Goal: Information Seeking & Learning: Learn about a topic

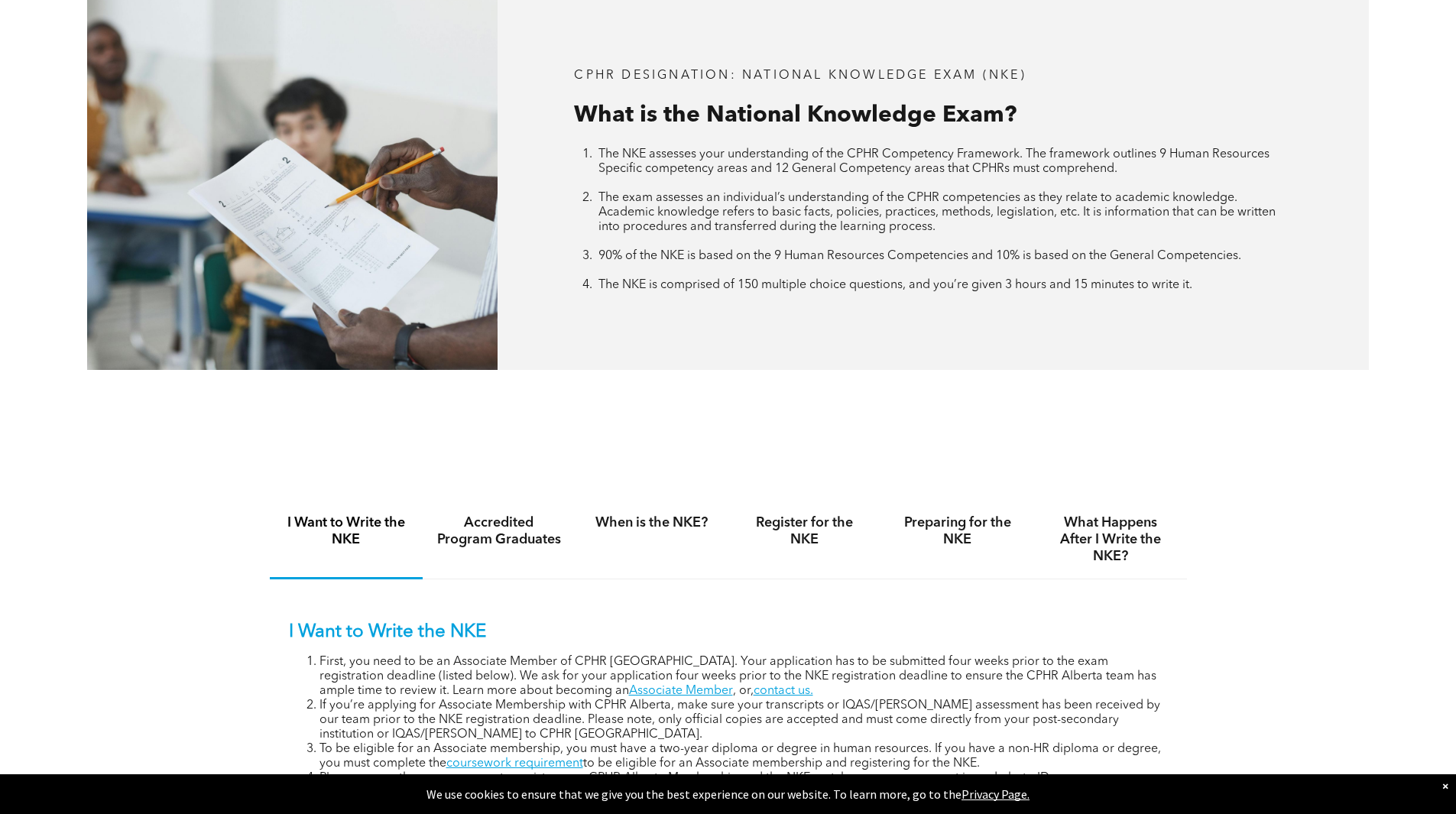
scroll to position [688, 0]
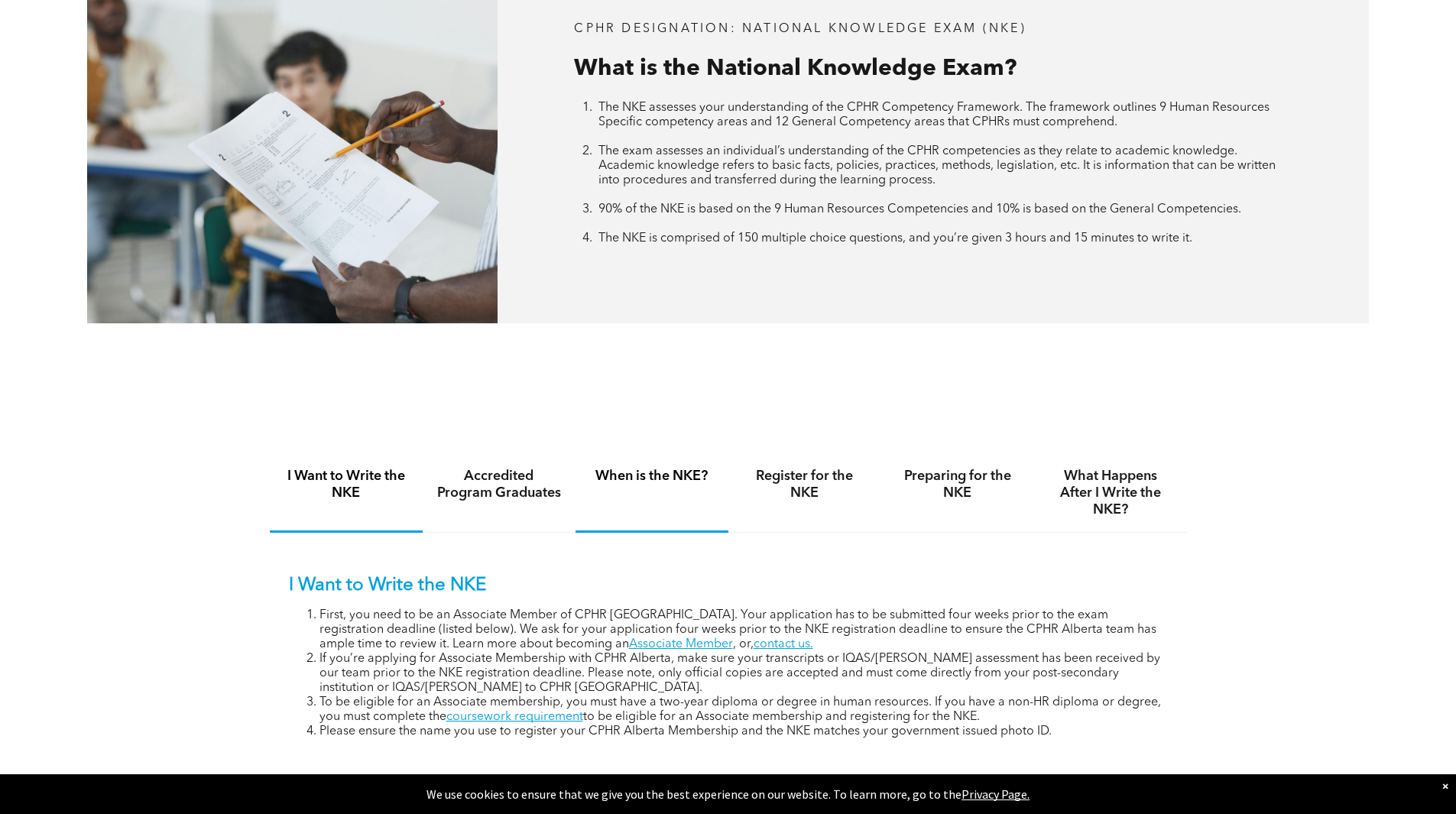
click at [678, 479] on h4 "When is the NKE?" at bounding box center [652, 476] width 126 height 17
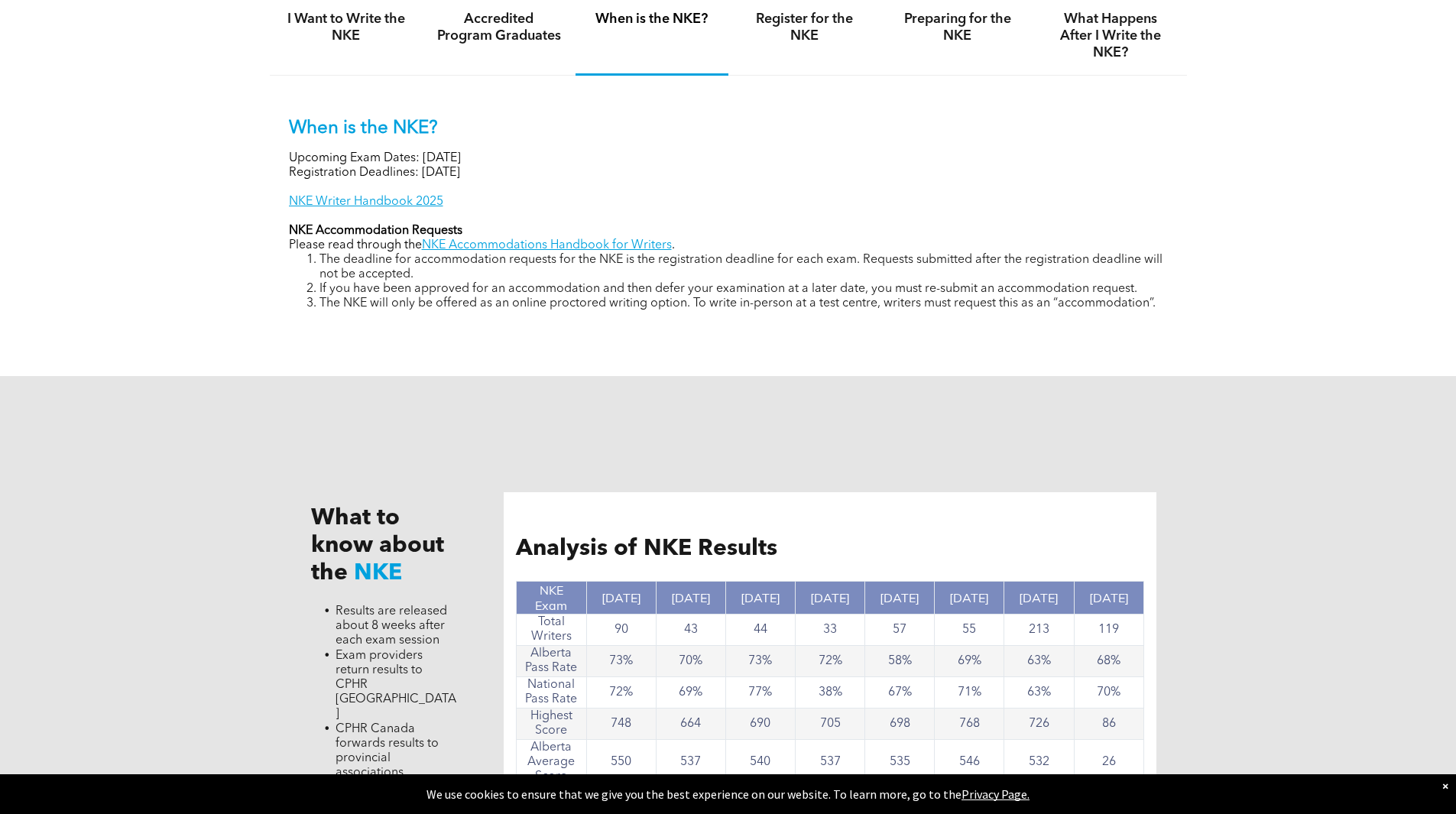
scroll to position [994, 0]
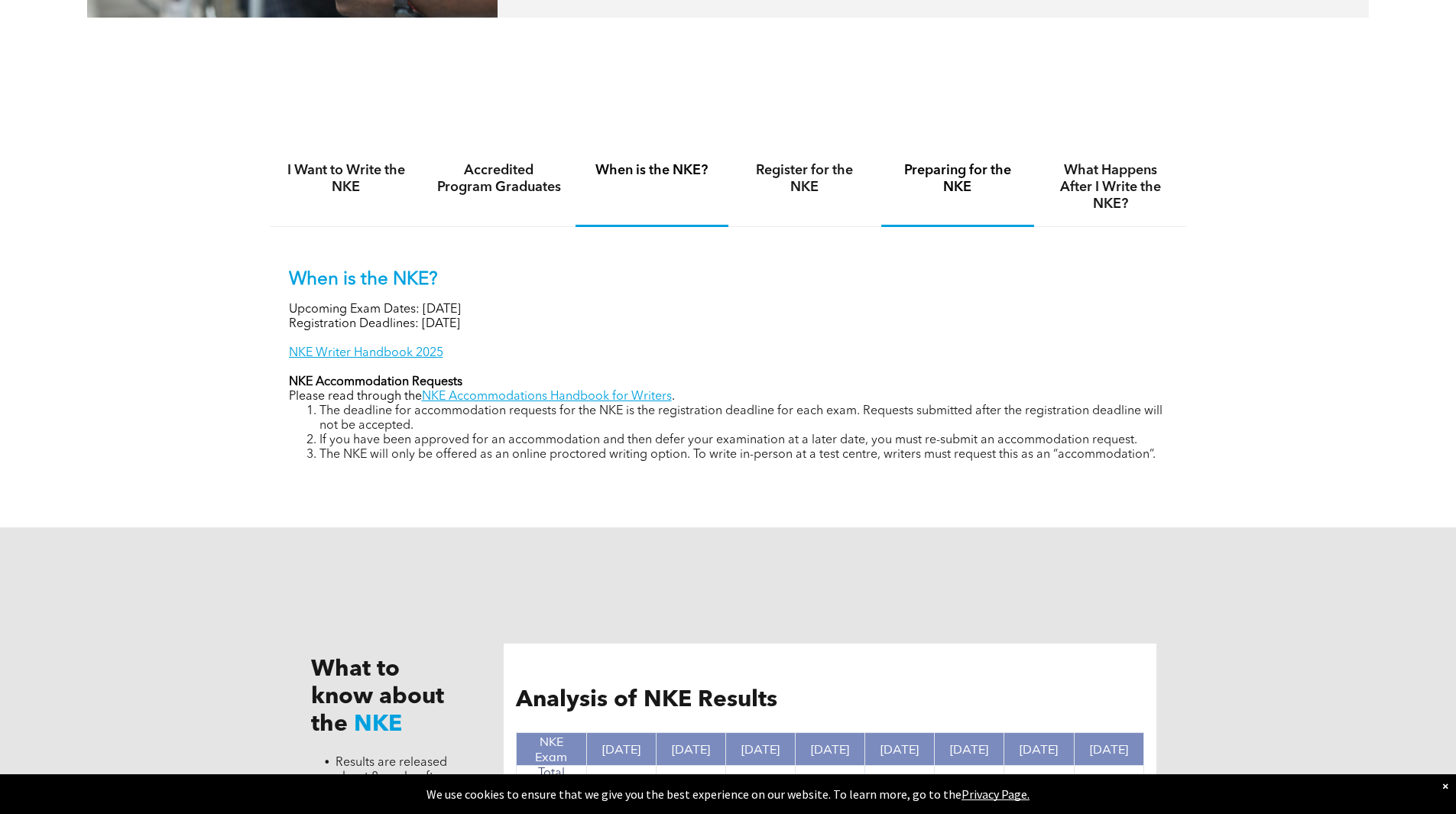
click at [949, 179] on h4 "Preparing for the NKE" at bounding box center [958, 179] width 126 height 34
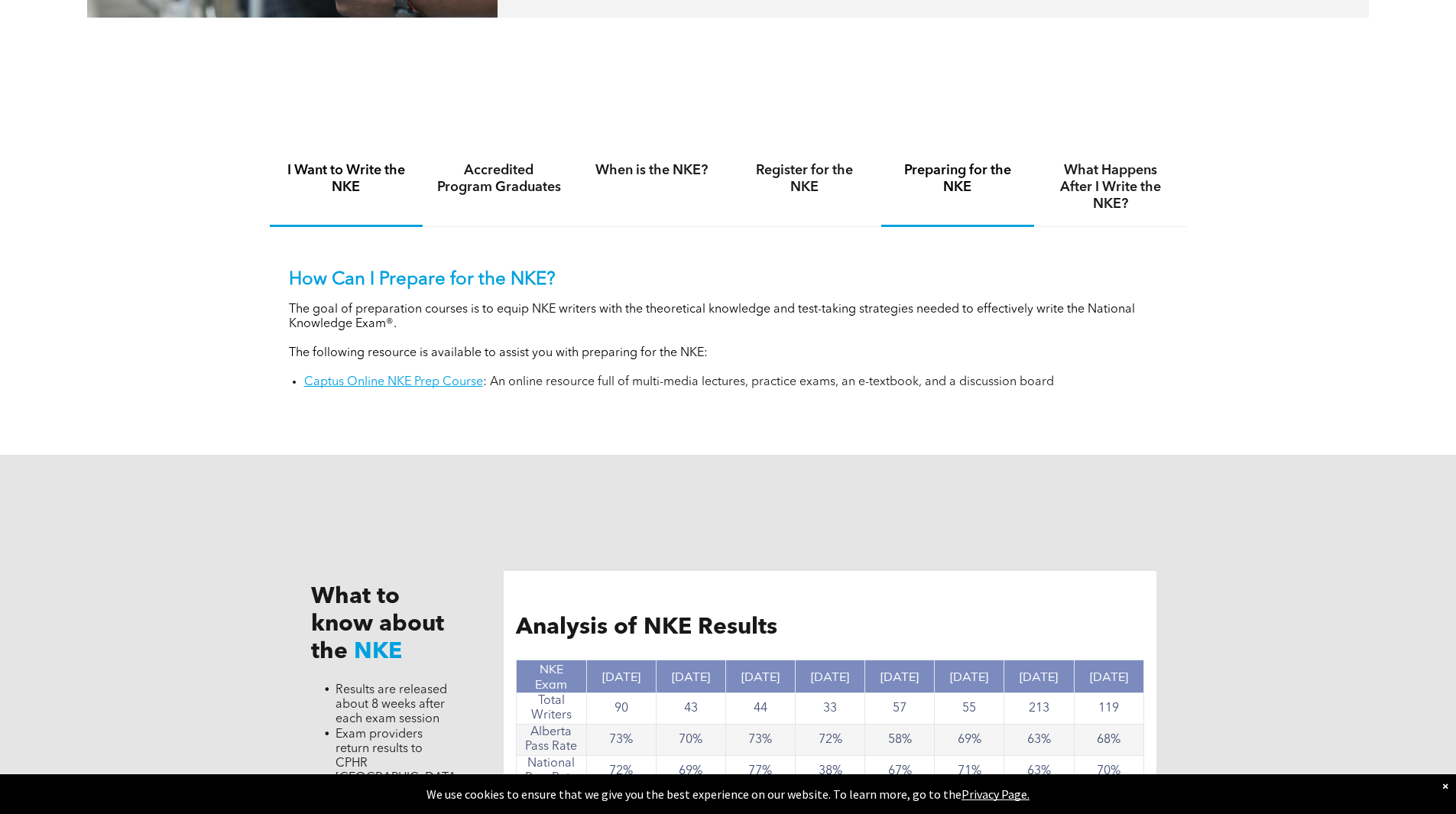
click at [336, 173] on h4 "I Want to Write the NKE" at bounding box center [346, 179] width 126 height 34
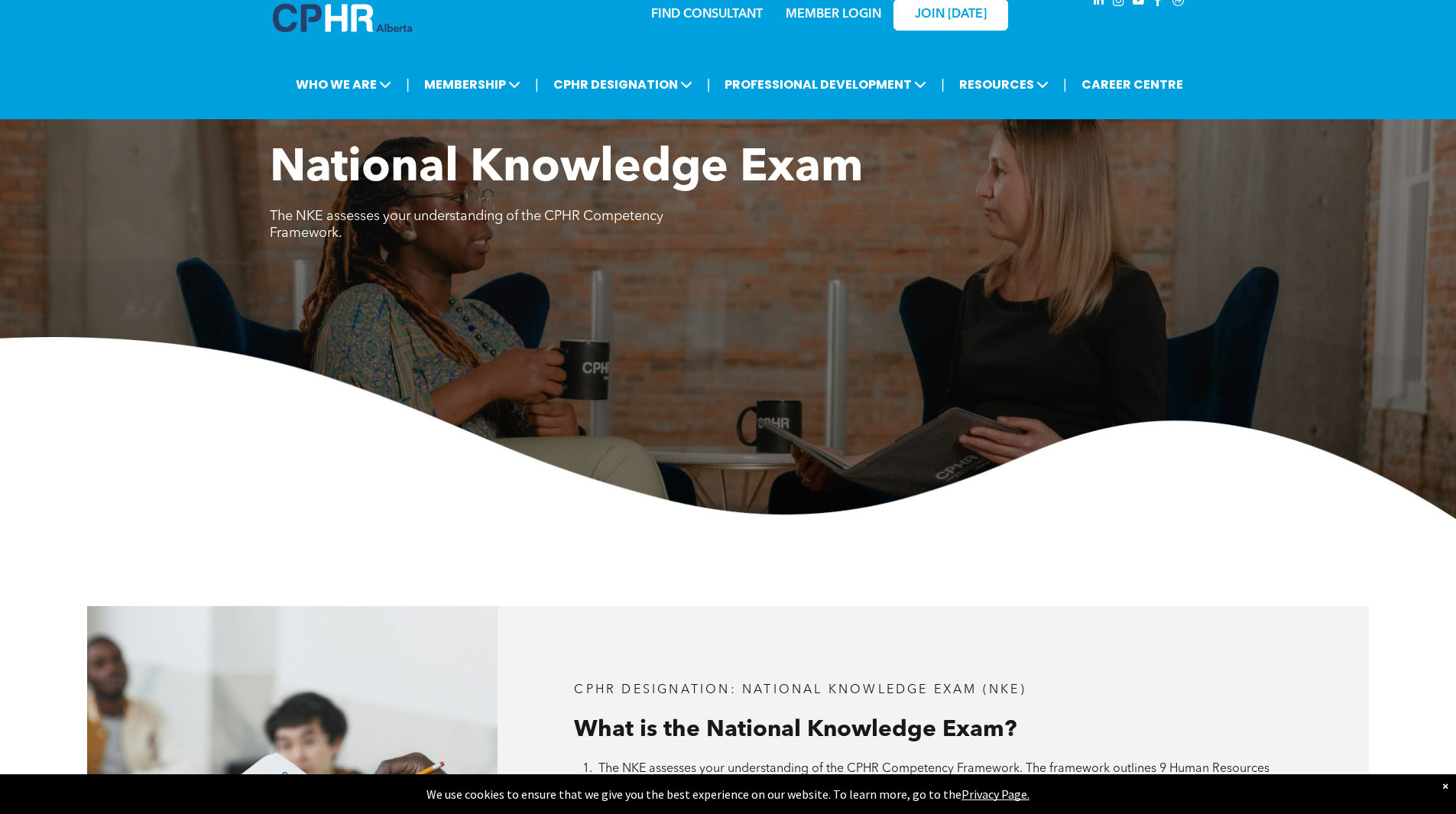
scroll to position [0, 0]
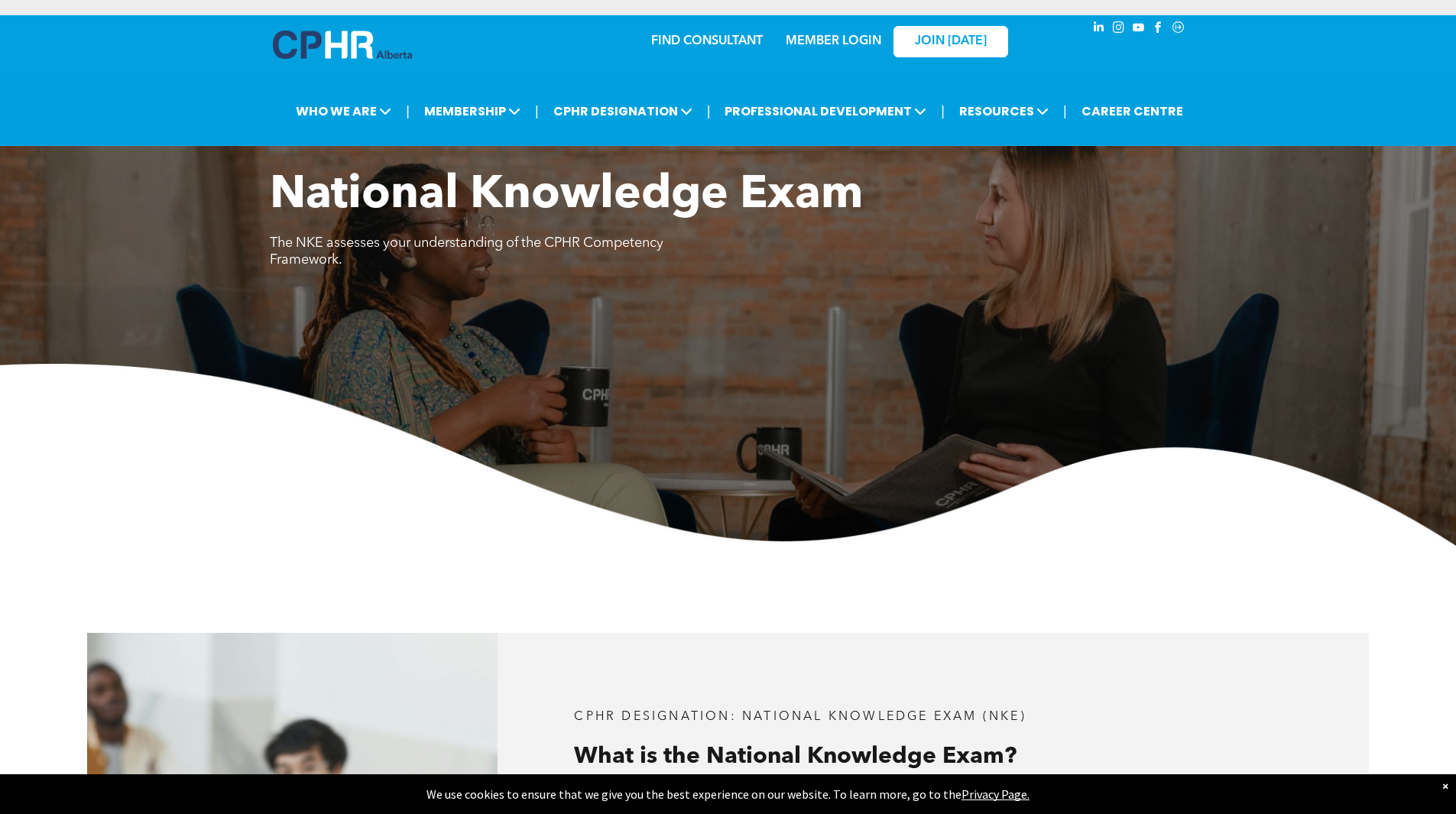
click at [823, 40] on link "MEMBER LOGIN" at bounding box center [833, 41] width 95 height 12
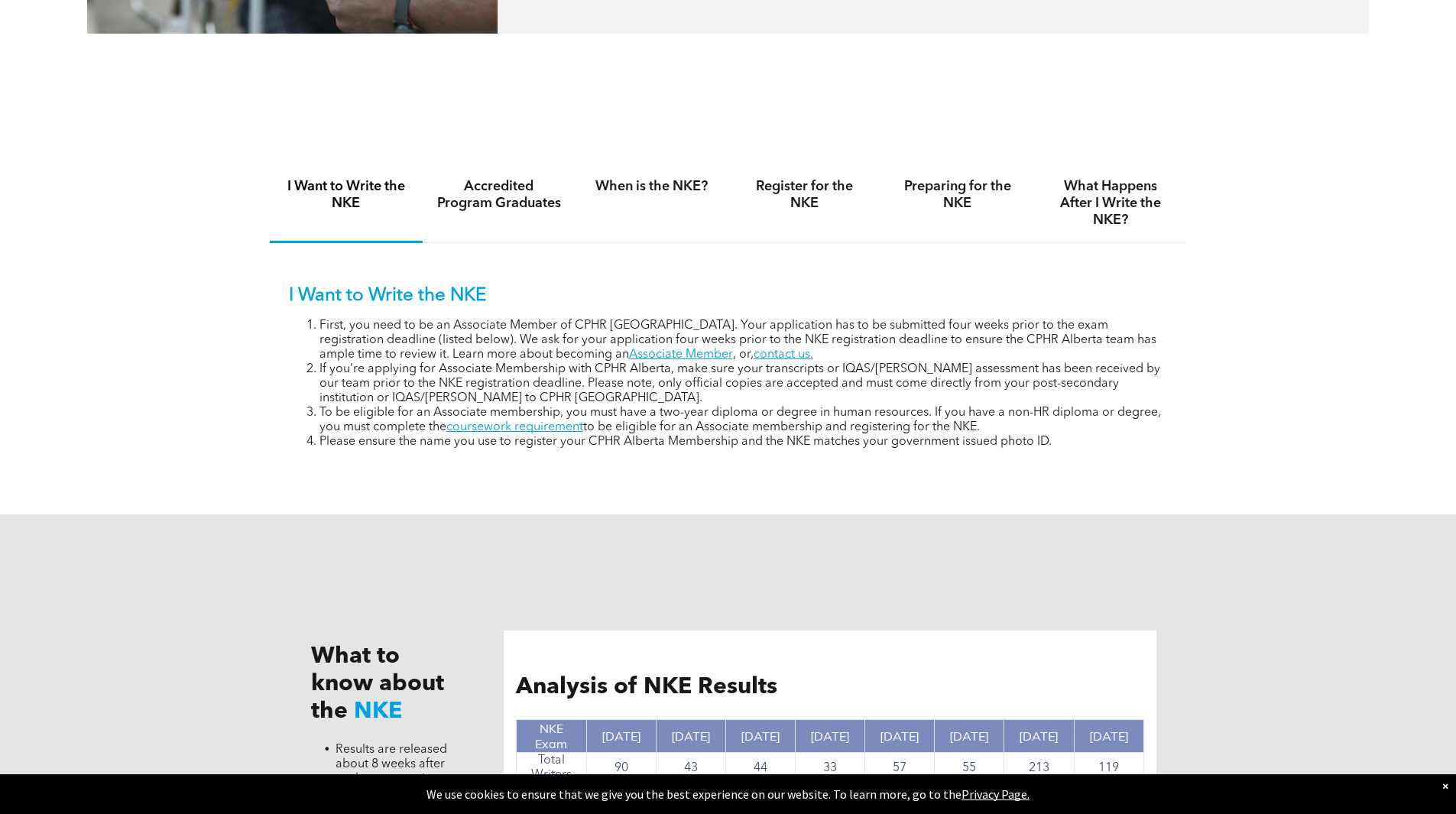
scroll to position [994, 0]
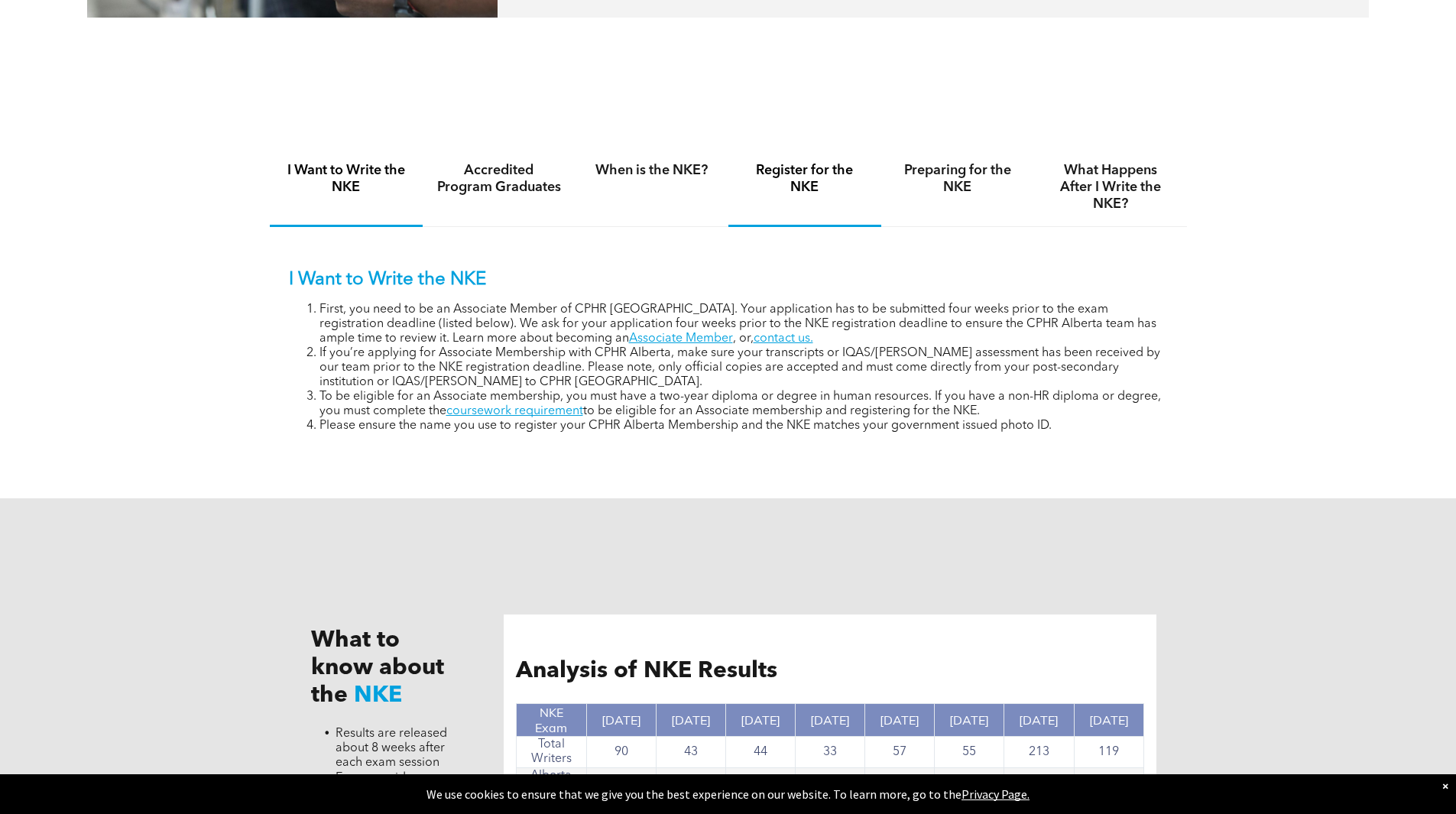
click at [801, 178] on h4 "Register for the NKE" at bounding box center [805, 179] width 126 height 34
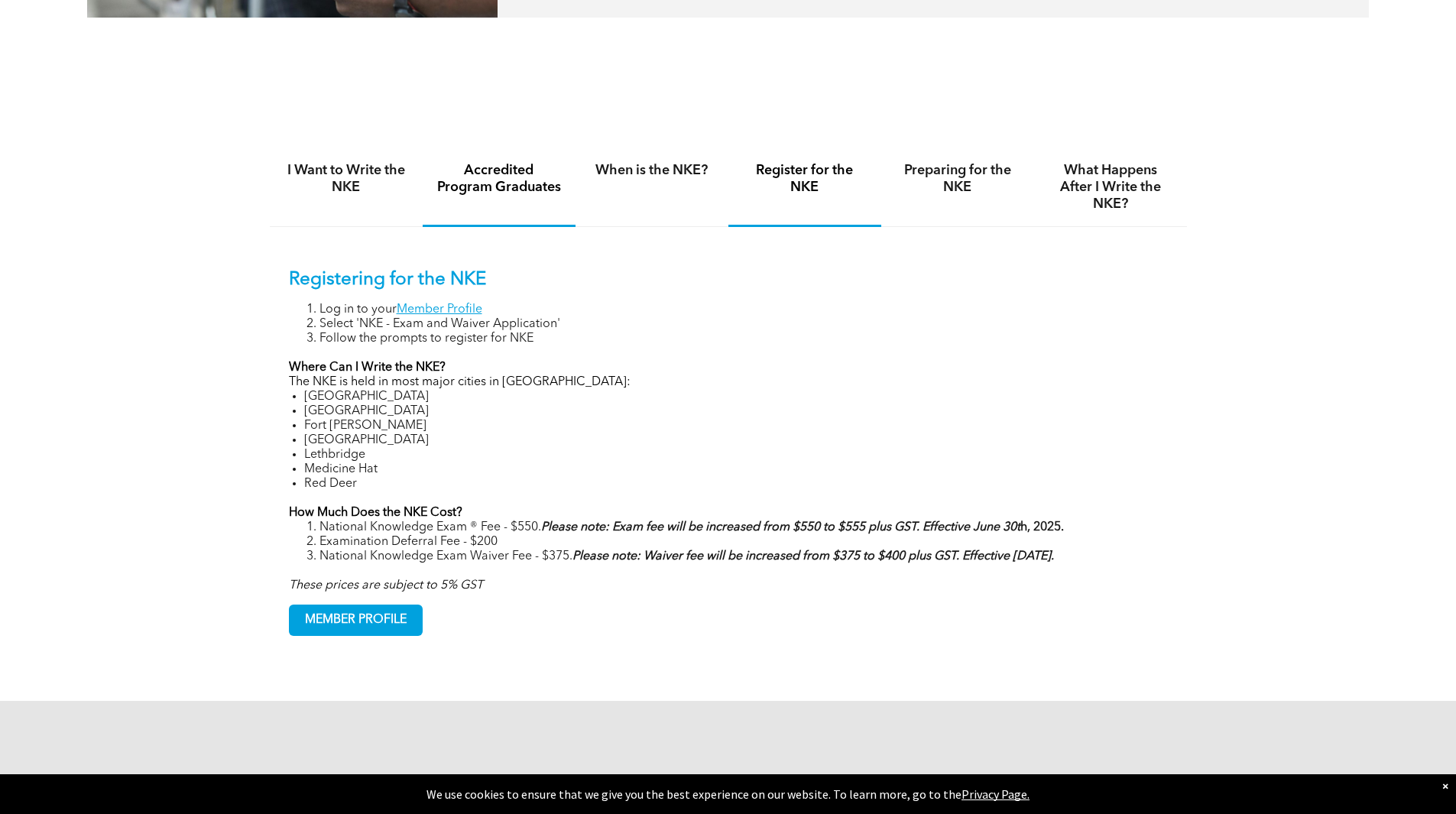
click at [510, 186] on h4 "Accredited Program Graduates" at bounding box center [499, 179] width 126 height 34
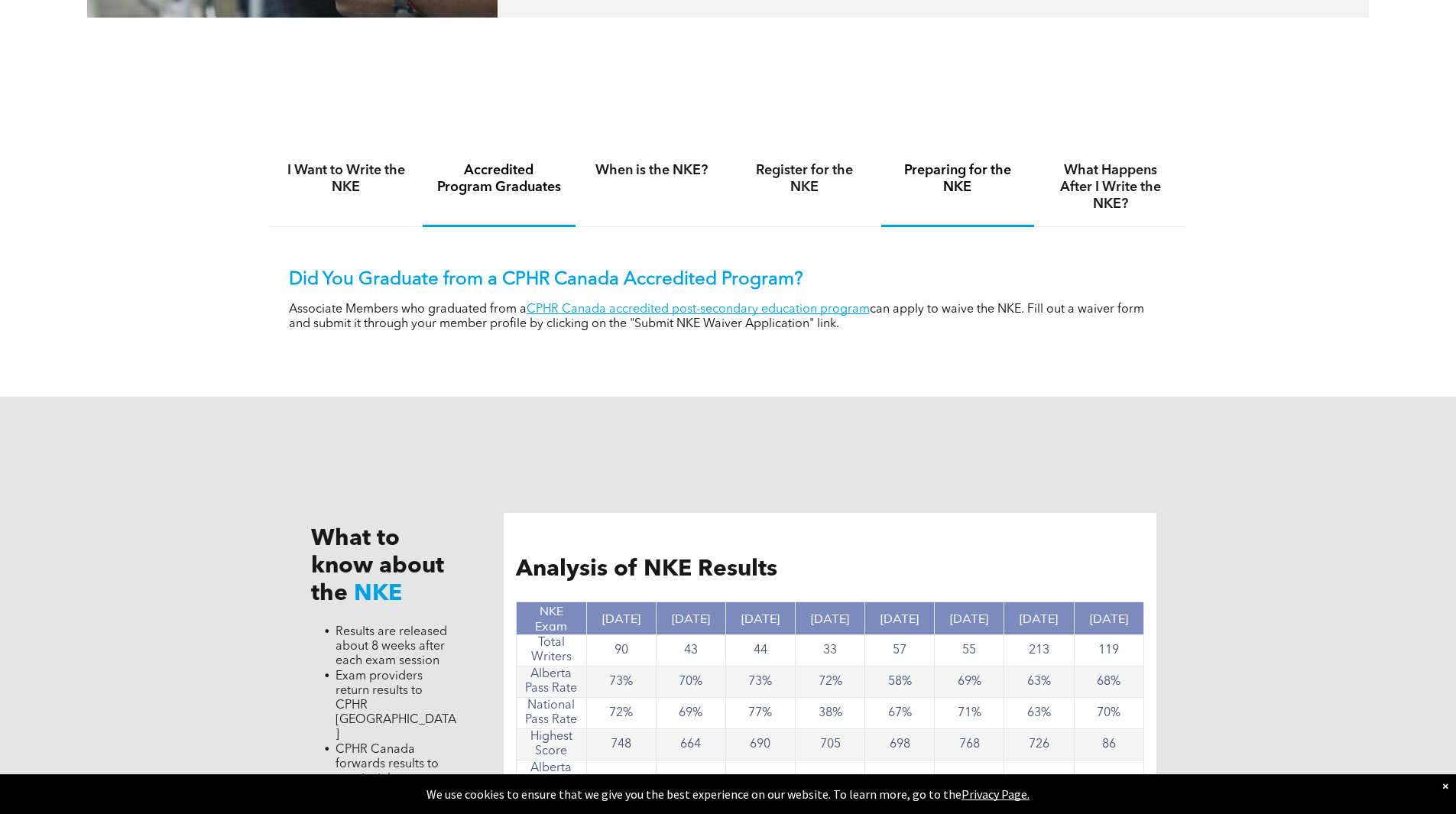
click at [962, 178] on h4 "Preparing for the NKE" at bounding box center [958, 179] width 126 height 34
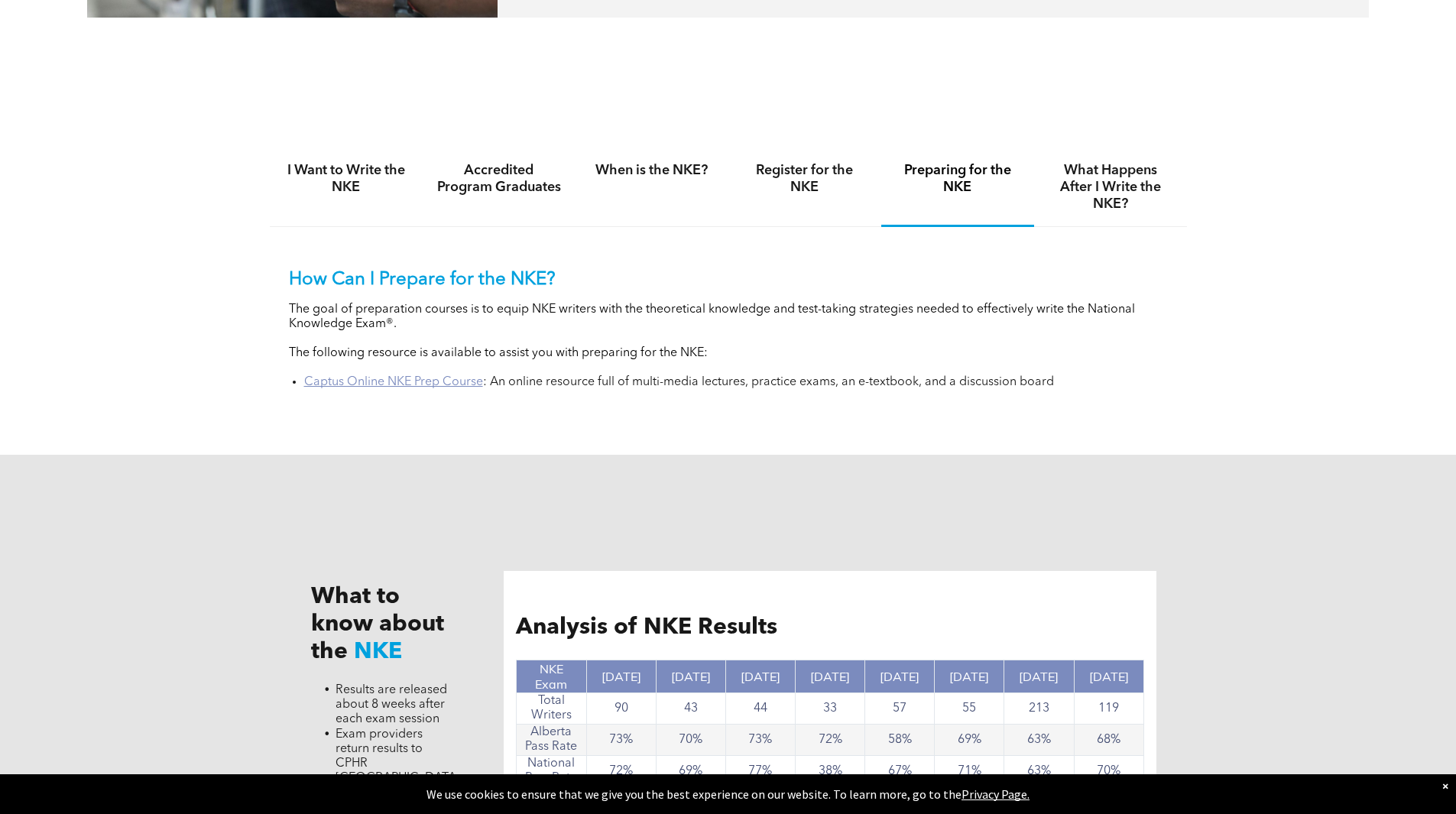
click at [409, 379] on link "Captus Online NKE Prep Course" at bounding box center [394, 382] width 179 height 12
